Goal: Task Accomplishment & Management: Manage account settings

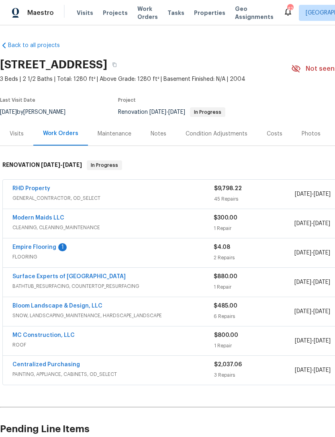
click at [25, 246] on link "Empire Flooring" at bounding box center [34, 248] width 44 height 6
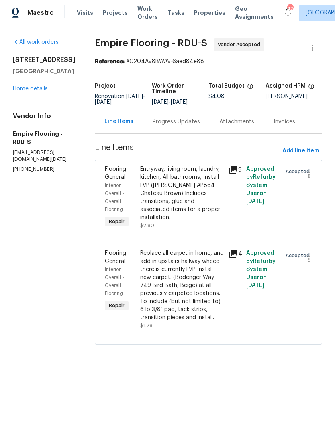
click at [198, 126] on div "Progress Updates" at bounding box center [176, 122] width 47 height 8
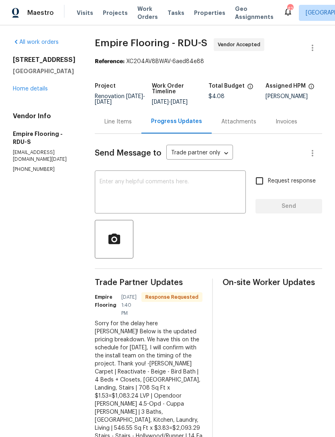
click at [142, 134] on div "Line Items" at bounding box center [118, 122] width 47 height 24
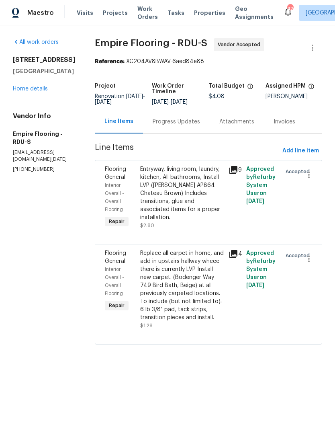
click at [210, 285] on div "Replace all carpet in home, and add in upstairs hallway wheee there is currentl…" at bounding box center [182, 285] width 84 height 72
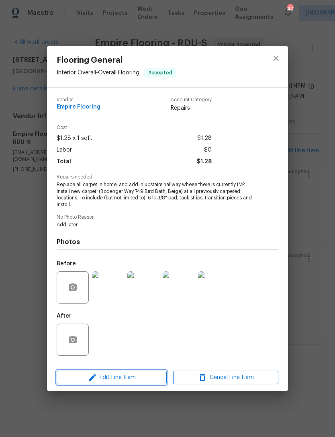
click at [142, 378] on span "Edit Line Item" at bounding box center [111, 378] width 105 height 10
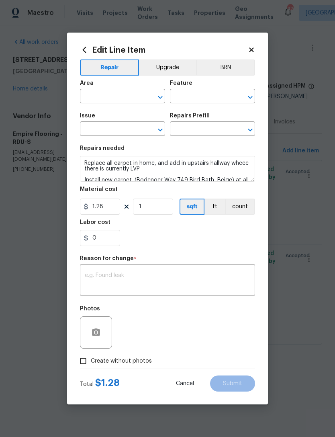
type input "Interior Overall"
type input "Overall Flooring"
type input "Flooring General"
type input "Carpet LVL 1 - Bodenger Way (Beige) $1.28"
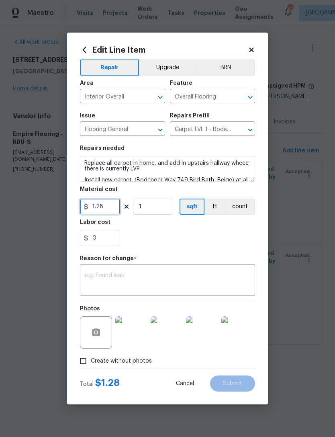
click at [119, 202] on input "1.28" at bounding box center [100, 207] width 40 height 16
click at [107, 211] on input "1.28" at bounding box center [100, 207] width 40 height 16
type input "1415.54"
click at [224, 240] on div "0" at bounding box center [167, 238] width 175 height 16
click at [201, 286] on textarea at bounding box center [168, 281] width 166 height 17
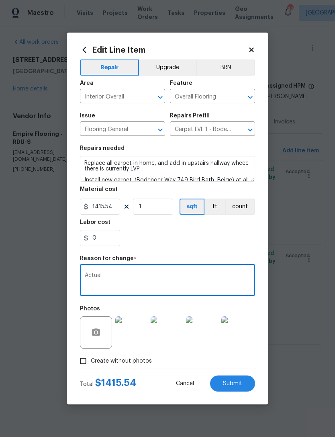
type textarea "Actual"
click at [225, 244] on div "0" at bounding box center [167, 238] width 175 height 16
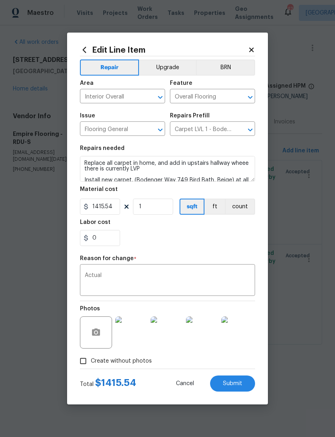
click at [238, 384] on span "Submit" at bounding box center [232, 384] width 19 height 6
type input "1.28"
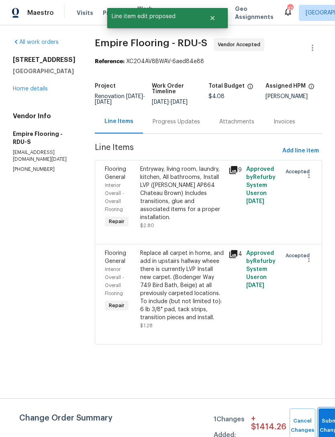
click at [331, 421] on button "Submit Changes" at bounding box center [332, 426] width 26 height 35
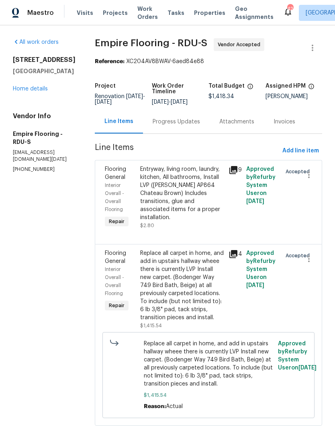
click at [192, 196] on div "Entryway, living room, laundry, kitchen, All bathrooms, Install LVP ([PERSON_NA…" at bounding box center [182, 193] width 84 height 56
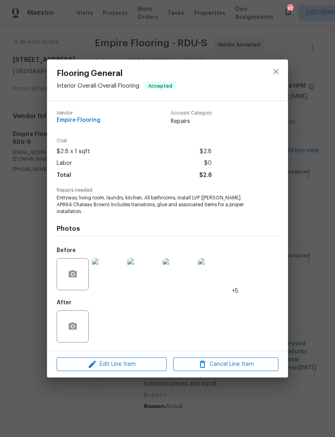
click at [151, 353] on div "Edit Line Item Cancel Line Item" at bounding box center [167, 364] width 241 height 27
click at [105, 360] on span "Edit Line Item" at bounding box center [111, 365] width 105 height 10
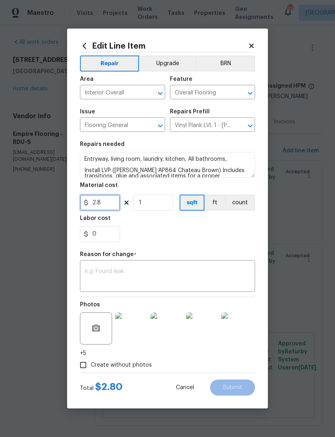
click at [103, 201] on input "2.8" at bounding box center [100, 203] width 40 height 16
click at [229, 241] on div "0" at bounding box center [167, 234] width 175 height 16
type input "2841.1"
click at [199, 279] on textarea at bounding box center [168, 277] width 166 height 17
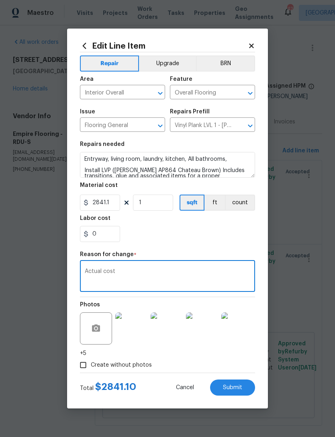
type textarea "Actual cost"
click at [217, 232] on div "0" at bounding box center [167, 234] width 175 height 16
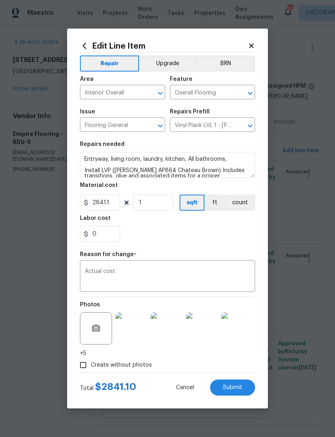
click at [177, 70] on button "Upgrade" at bounding box center [168, 63] width 58 height 16
click at [239, 388] on span "Submit" at bounding box center [232, 388] width 19 height 6
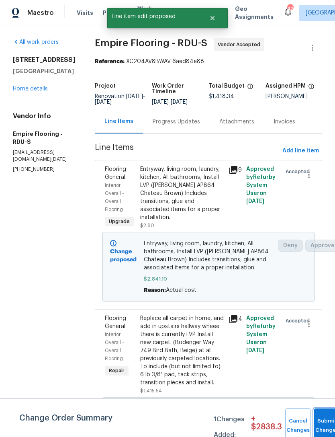
click at [325, 420] on button "Submit Changes" at bounding box center [327, 426] width 26 height 35
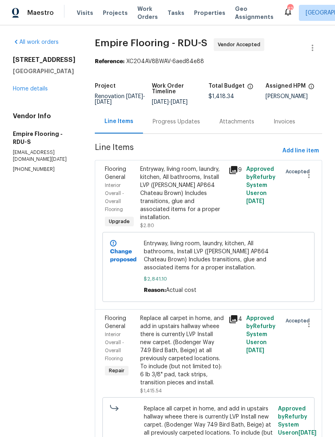
click at [224, 364] on div "Replace all carpet in home, and add in upstairs hallway wheee there is currentl…" at bounding box center [182, 350] width 84 height 72
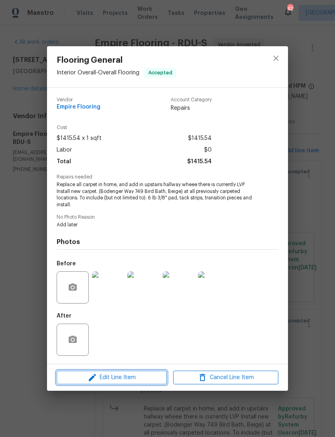
click at [104, 381] on span "Edit Line Item" at bounding box center [111, 378] width 105 height 10
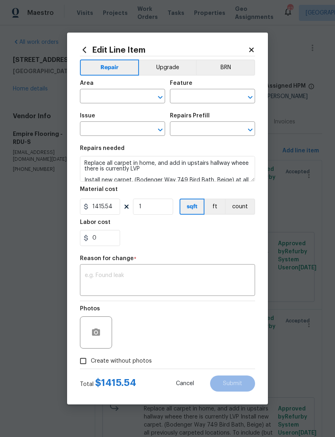
type input "Interior Overall"
type input "Overall Flooring"
type input "Flooring General"
type input "Carpet LVL 1 - Bodenger Way (Beige) $1.28"
click at [249, 49] on icon at bounding box center [251, 49] width 7 height 7
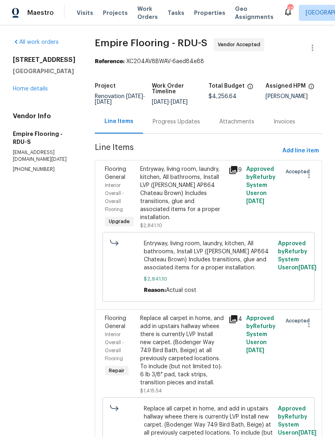
click at [27, 97] on div "All work orders 310 Peachtree Pl Durham, NC 27701 Home details Vendor Info Empi…" at bounding box center [44, 105] width 63 height 135
click at [28, 91] on link "Home details" at bounding box center [30, 89] width 35 height 6
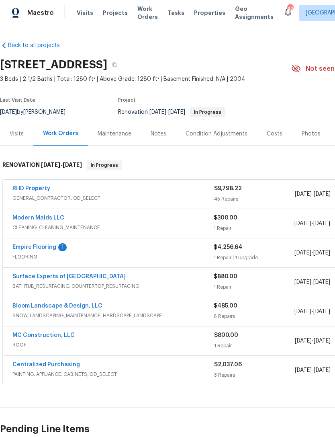
click at [40, 247] on link "Empire Flooring" at bounding box center [34, 248] width 44 height 6
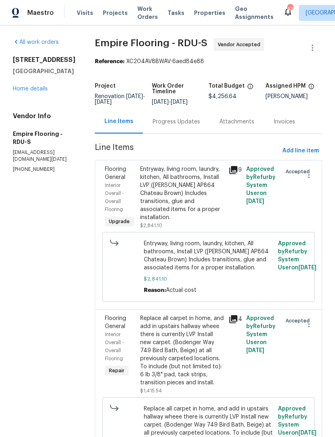
click at [191, 126] on div "Progress Updates" at bounding box center [176, 122] width 47 height 8
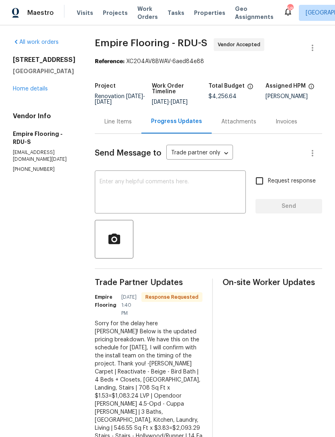
click at [187, 201] on textarea at bounding box center [171, 193] width 142 height 28
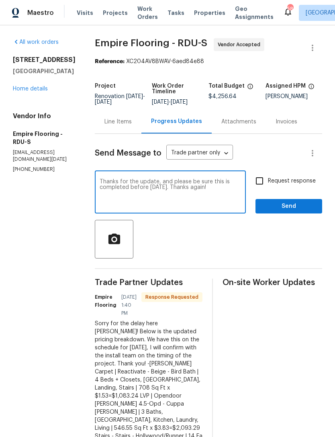
type textarea "Thanks for the update, and please be sure this is completed before [DATE]. Than…"
click at [278, 214] on button "Send" at bounding box center [289, 206] width 67 height 15
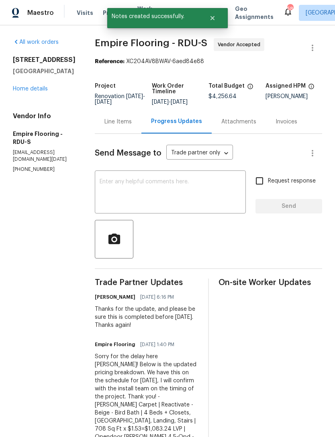
click at [29, 88] on link "Home details" at bounding box center [30, 89] width 35 height 6
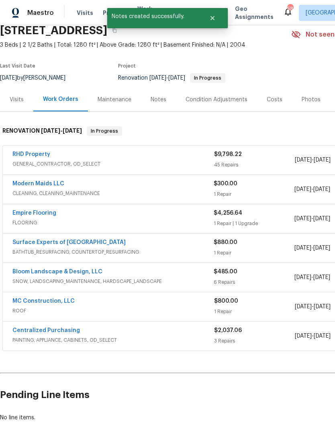
scroll to position [34, 0]
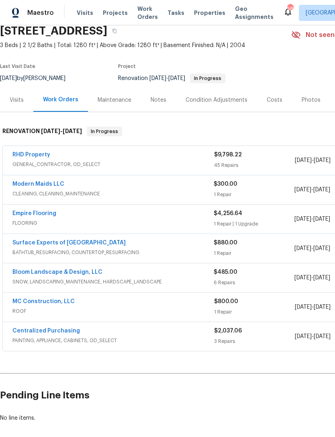
click at [34, 274] on link "Bloom Landscape & Design, LLC" at bounding box center [57, 272] width 90 height 6
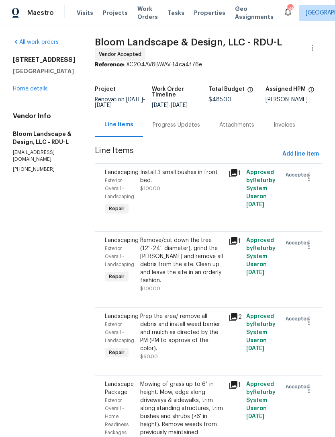
click at [191, 137] on div "Progress Updates" at bounding box center [176, 125] width 67 height 24
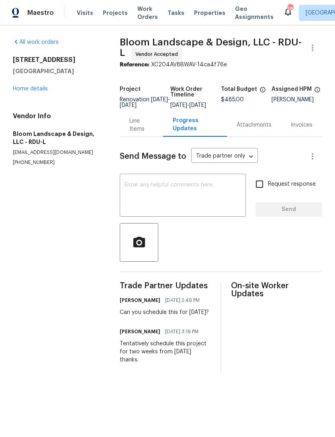
click at [129, 315] on div "Can you schedule this for [DATE]?" at bounding box center [164, 312] width 89 height 8
click at [125, 316] on div "Can you schedule this for [DATE]?" at bounding box center [164, 312] width 89 height 8
copy div "Can you schedule this for [DATE]?"
click at [175, 189] on textarea at bounding box center [183, 196] width 117 height 28
click at [146, 196] on textarea at bounding box center [183, 196] width 117 height 28
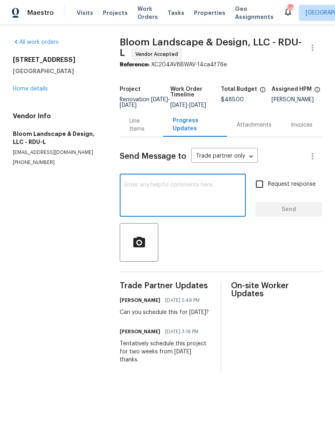
click at [143, 192] on textarea at bounding box center [183, 196] width 117 height 28
click at [143, 191] on textarea at bounding box center [183, 196] width 117 height 28
click at [144, 186] on div "x ​" at bounding box center [183, 196] width 126 height 41
click at [175, 183] on div "x ​" at bounding box center [183, 196] width 126 height 41
click at [169, 190] on textarea at bounding box center [183, 196] width 117 height 28
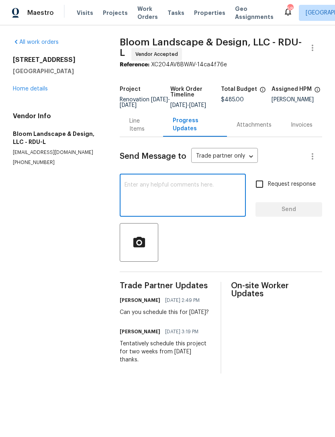
paste textarea "Can you schedule this for [DATE]?"
type textarea "Can you schedule this for [DATE]?"
click at [261, 189] on input "Request response" at bounding box center [259, 184] width 17 height 17
checkbox input "true"
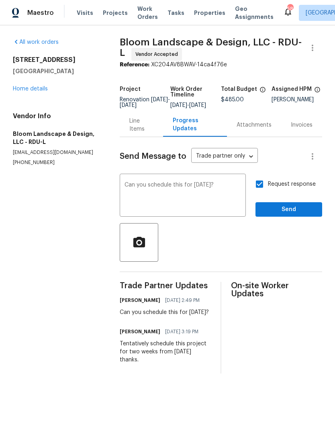
click at [210, 198] on textarea "Can you schedule this for [DATE]?" at bounding box center [183, 196] width 117 height 28
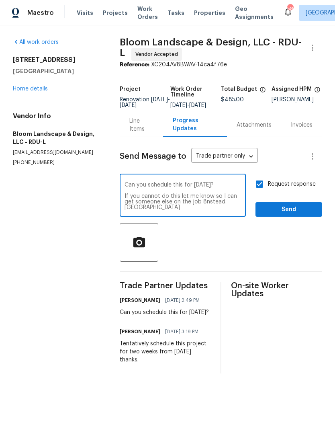
scroll to position [6, 0]
click at [182, 201] on textarea "Can you schedule this for [DATE]? If you cannot do this let me know so I can ge…" at bounding box center [183, 196] width 117 height 28
click at [232, 207] on textarea "Can you schedule this for [DATE]? If you cannot do this please let me know so I…" at bounding box center [183, 196] width 117 height 28
type textarea "Can you schedule this for [DATE]? If you cannot do this please let me know so I…"
click at [293, 215] on span "Send" at bounding box center [289, 210] width 54 height 10
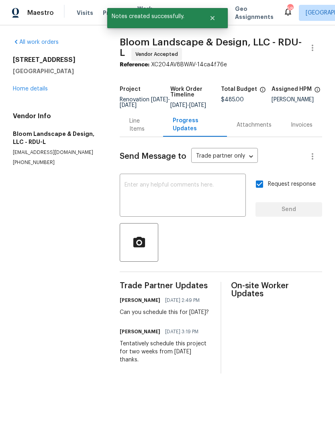
scroll to position [0, 0]
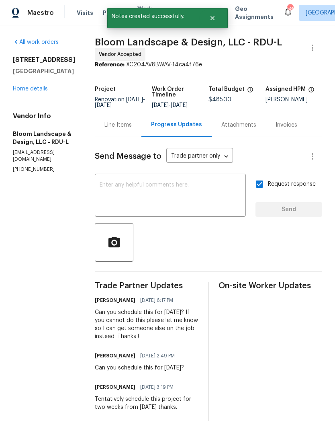
click at [28, 90] on link "Home details" at bounding box center [30, 89] width 35 height 6
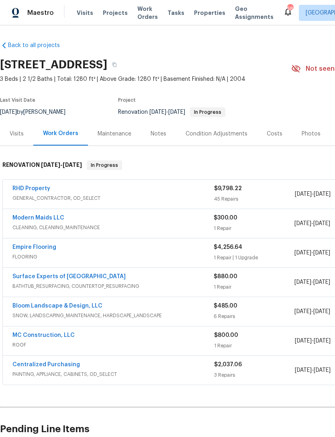
click at [158, 136] on div "Notes" at bounding box center [159, 134] width 16 height 8
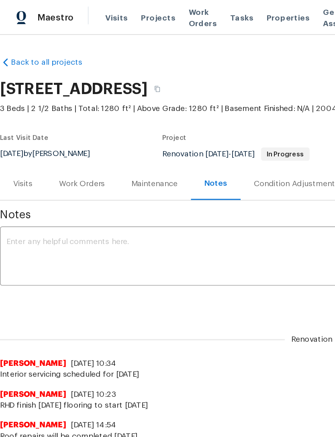
click at [55, 133] on div "Work Orders" at bounding box center [59, 134] width 33 height 8
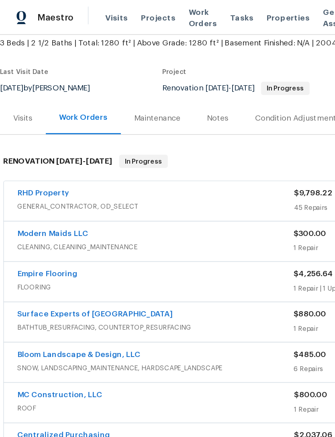
scroll to position [47, 0]
click at [33, 198] on link "Empire Flooring" at bounding box center [34, 200] width 44 height 6
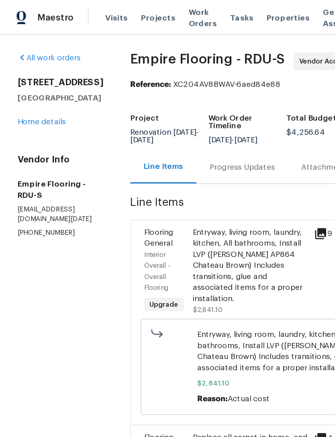
click at [186, 126] on div "Progress Updates" at bounding box center [176, 122] width 47 height 8
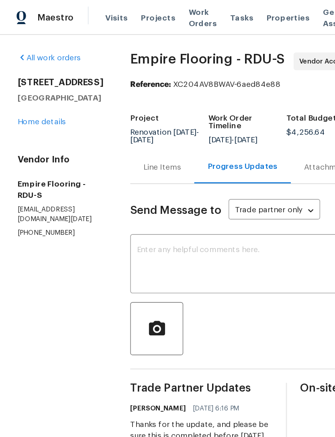
click at [132, 134] on div "Line Items" at bounding box center [118, 122] width 47 height 24
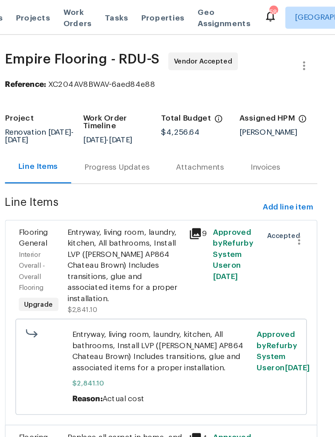
click at [140, 191] on div "Entryway, living room, laundry, kitchen, All bathrooms, Install LVP ([PERSON_NA…" at bounding box center [182, 193] width 84 height 56
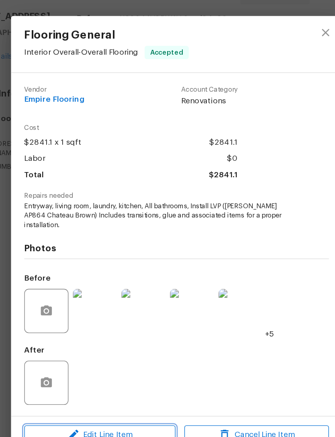
click at [59, 360] on span "Edit Line Item" at bounding box center [111, 365] width 105 height 10
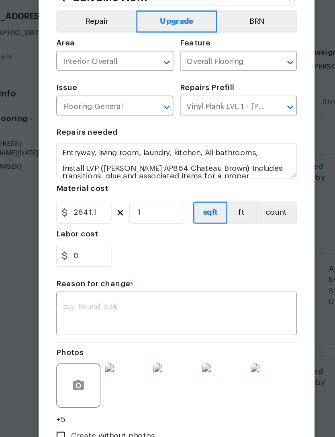
click at [80, 55] on button "Repair" at bounding box center [109, 63] width 58 height 16
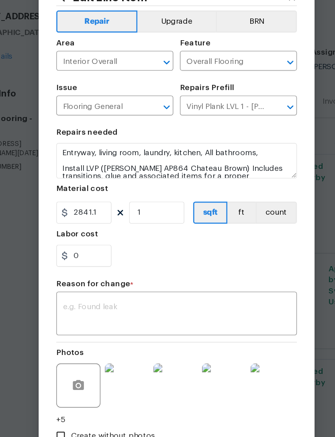
click at [183, 269] on textarea at bounding box center [168, 277] width 166 height 17
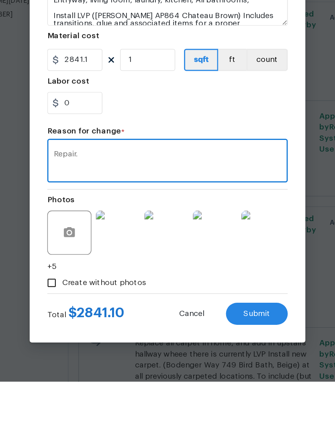
type textarea "Repair."
click at [223, 385] on span "Submit" at bounding box center [232, 388] width 19 height 6
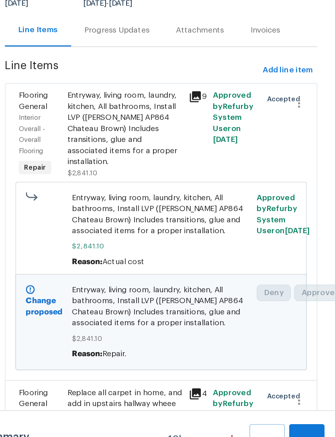
scroll to position [25, 0]
click at [306, 417] on span "Submit Changes" at bounding box center [315, 426] width 18 height 18
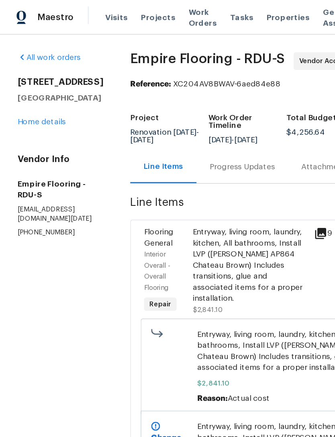
scroll to position [0, 0]
click at [30, 90] on link "Home details" at bounding box center [30, 89] width 35 height 6
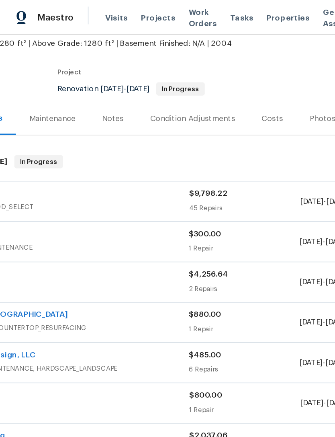
scroll to position [47, 78]
